Goal: Check status

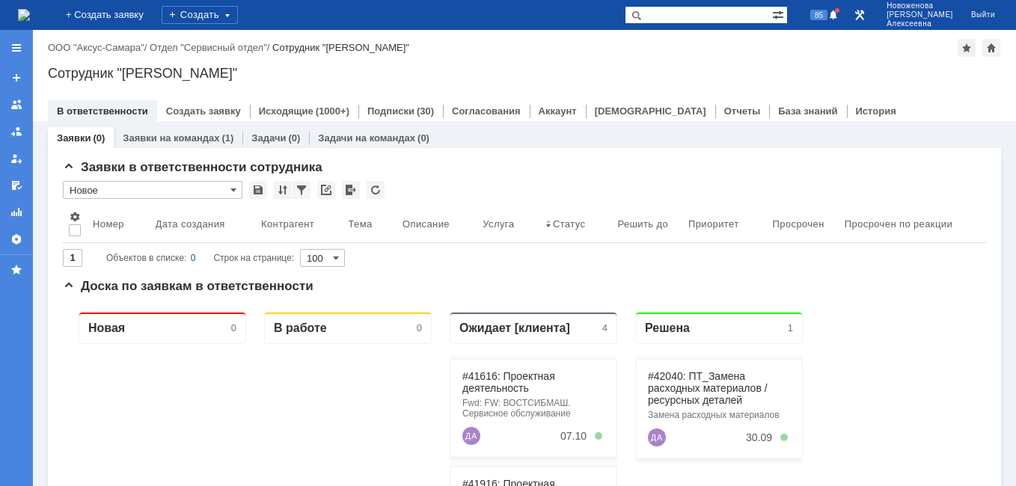
click at [696, 19] on input "text" at bounding box center [698, 15] width 147 height 18
paste input "41997"
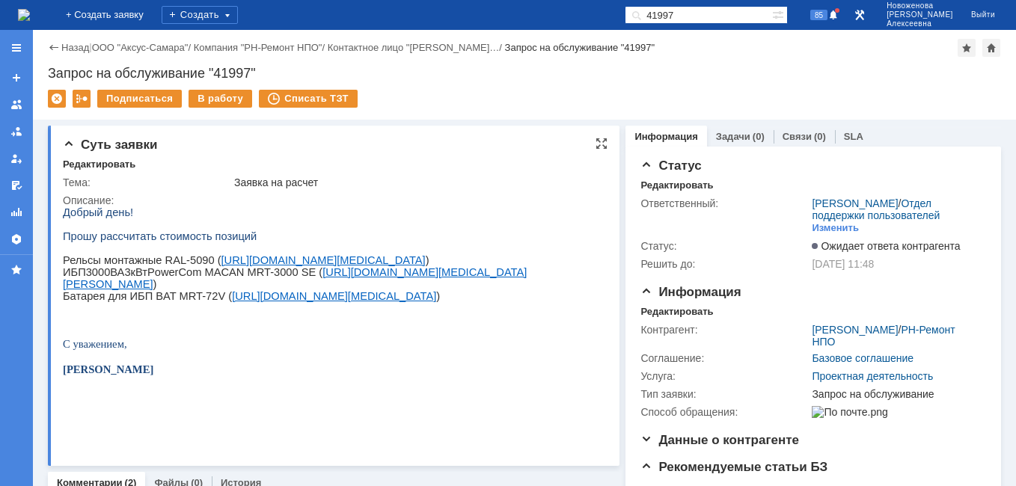
scroll to position [299, 0]
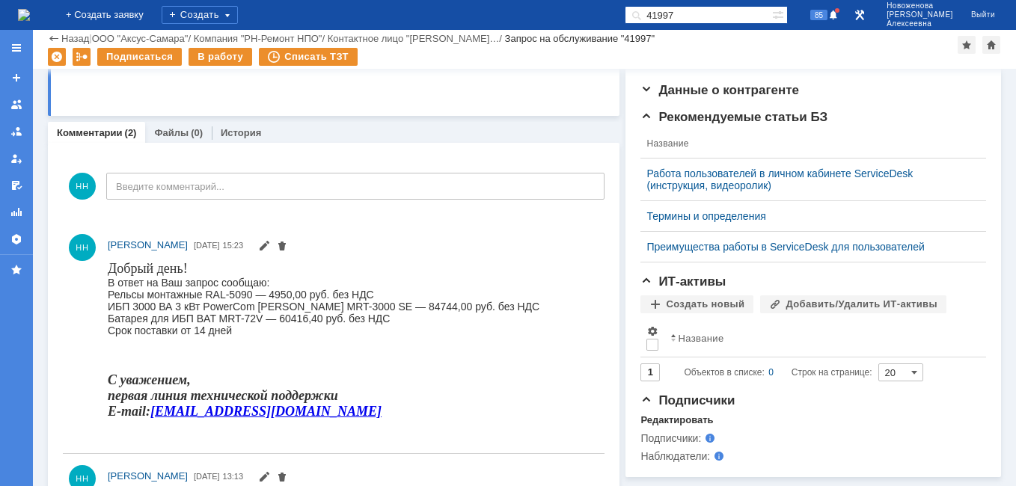
drag, startPoint x: 733, startPoint y: 8, endPoint x: 596, endPoint y: 10, distance: 136.9
click at [596, 10] on div "На домашнюю + Создать заявку Создать 41997 85 [PERSON_NAME]" at bounding box center [508, 15] width 1016 height 30
paste input "29082"
type input "29082"
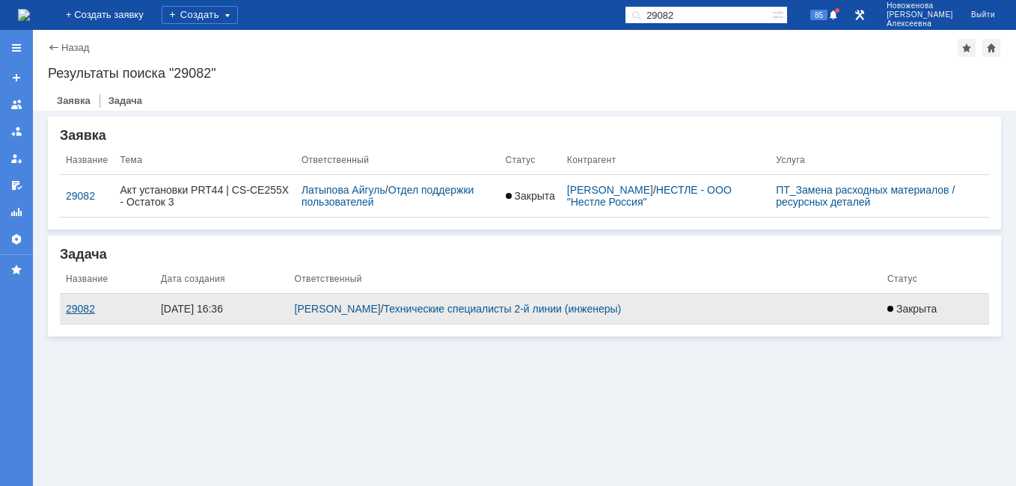
click at [69, 308] on div "29082" at bounding box center [107, 309] width 83 height 12
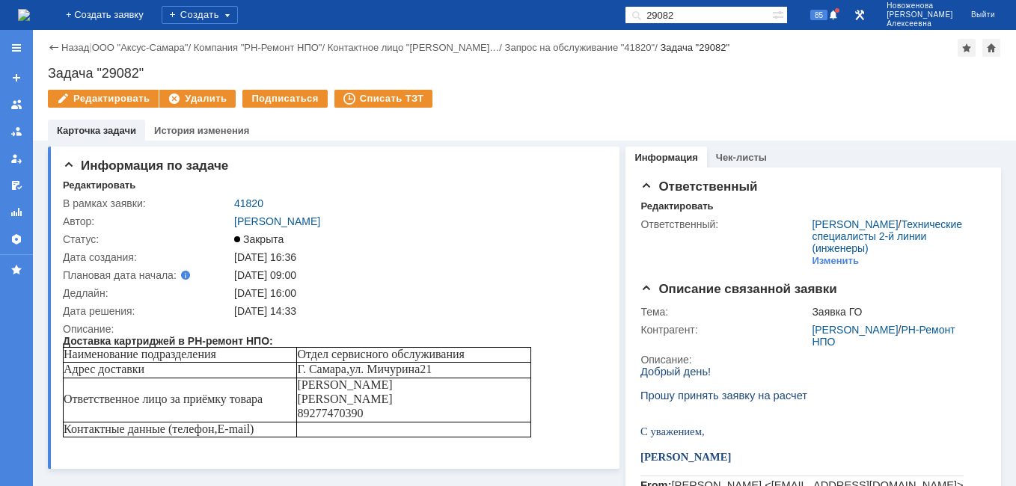
click at [30, 9] on img at bounding box center [24, 15] width 12 height 12
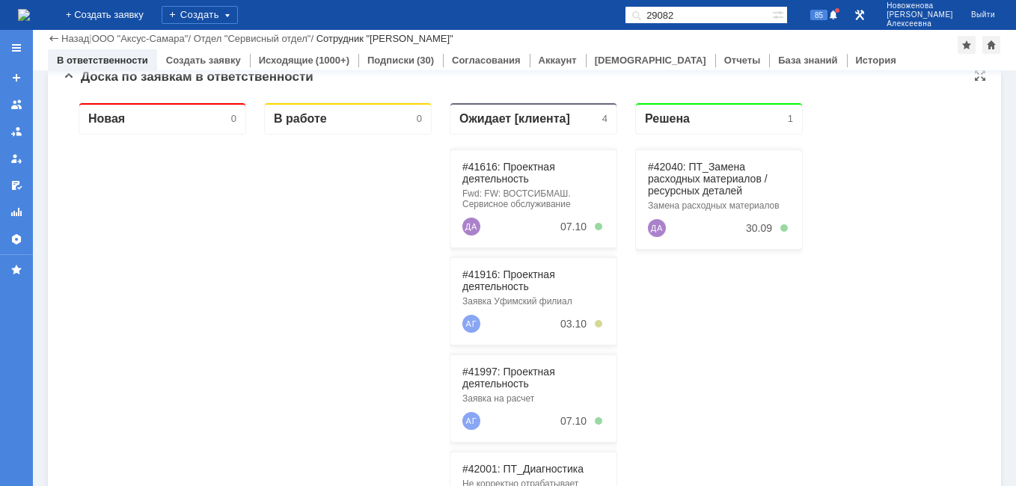
scroll to position [150, 0]
